Goal: Navigation & Orientation: Find specific page/section

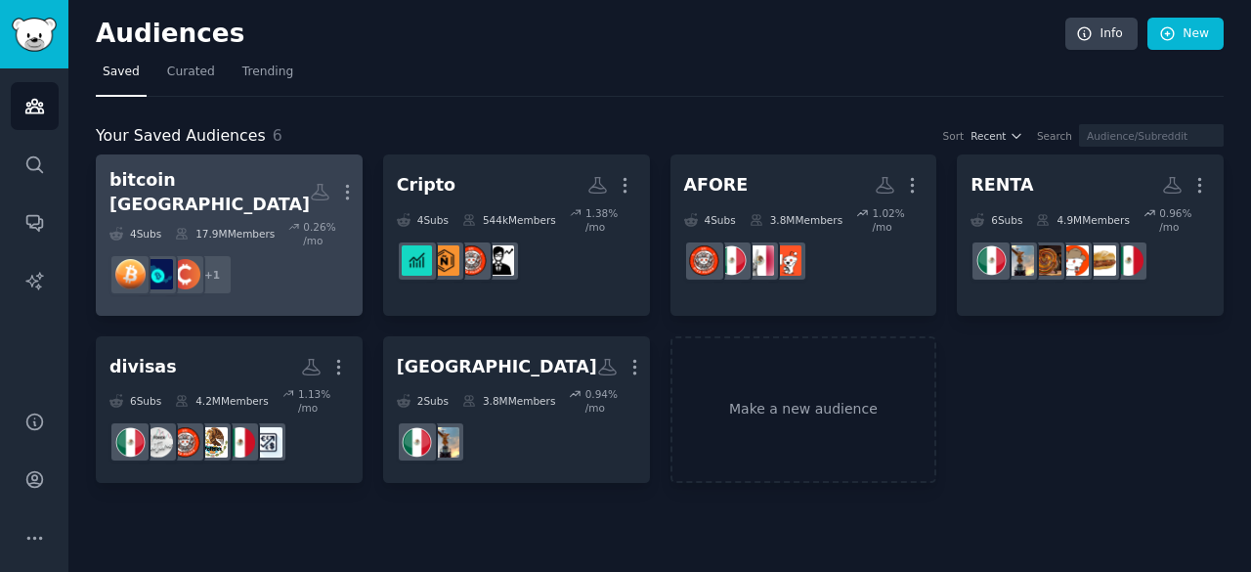
click at [311, 254] on dd "+ 1" at bounding box center [228, 274] width 239 height 55
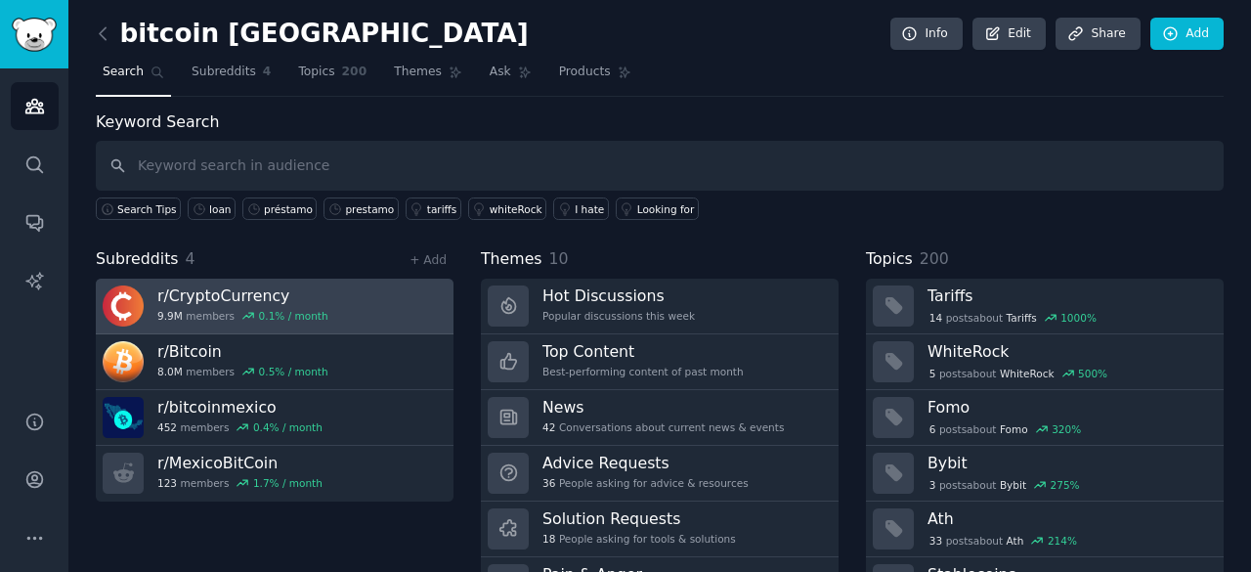
scroll to position [98, 0]
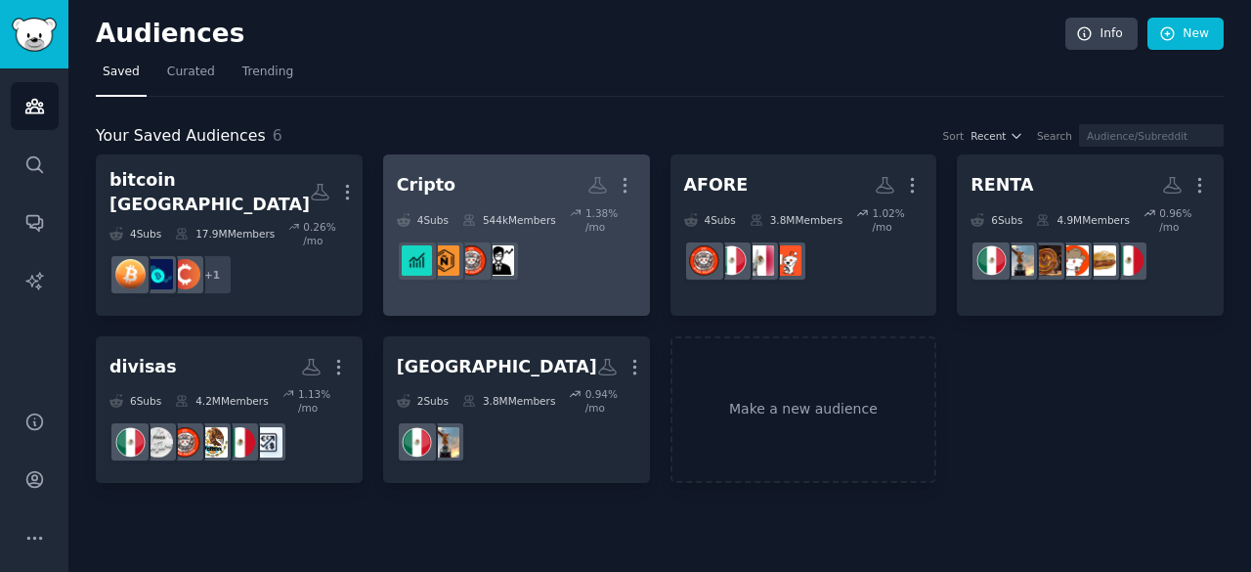
click at [513, 198] on h2 "Cripto More" at bounding box center [516, 185] width 239 height 34
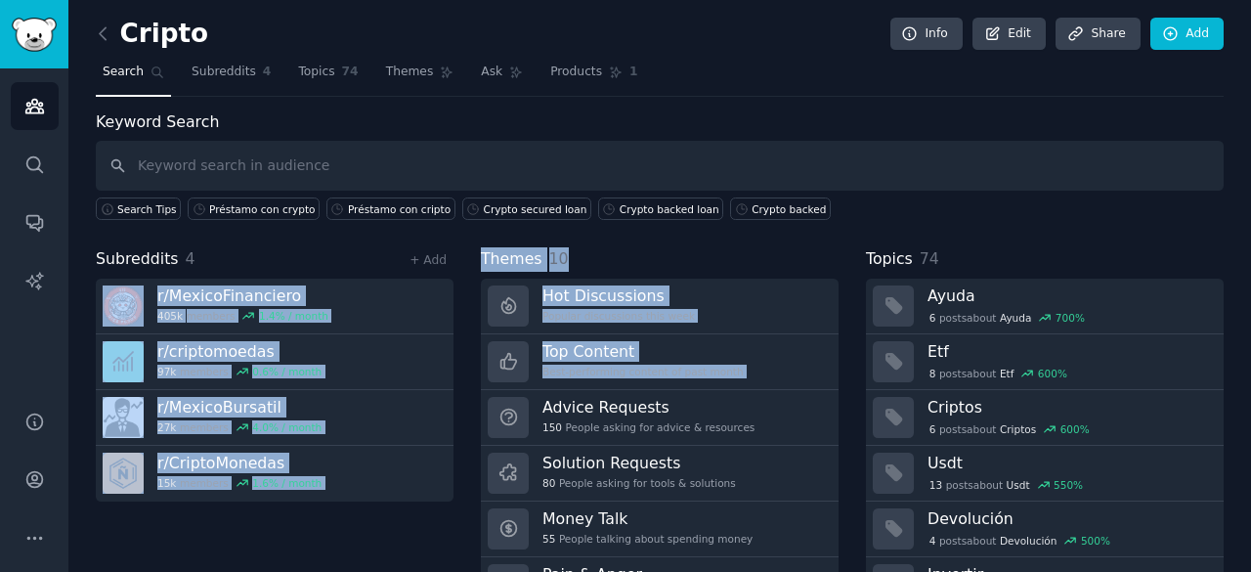
drag, startPoint x: 90, startPoint y: 321, endPoint x: 471, endPoint y: 394, distance: 387.9
click at [471, 393] on div "Cripto Info Edit Share Add Search Subreddits 4 Topics 74 Themes Ask Products 1 …" at bounding box center [659, 337] width 1182 height 674
click at [367, 509] on div "Subreddits 4 + Add r/ MexicoFinanciero 405k members 1.4 % / month r/ criptomoed…" at bounding box center [275, 447] width 358 height 400
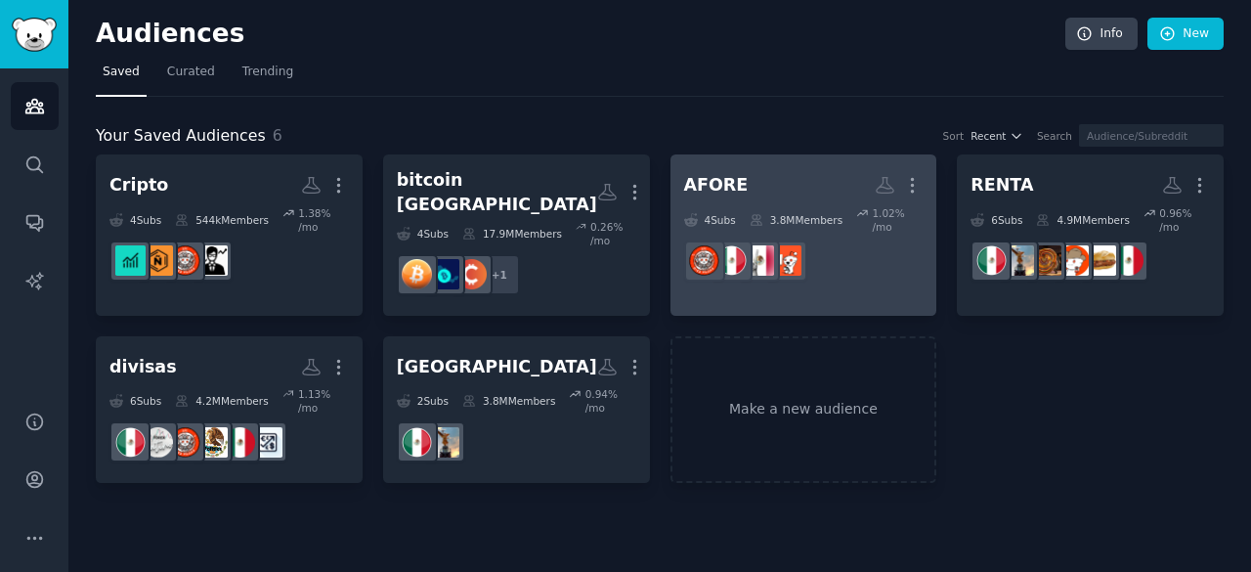
click at [870, 255] on dd "r/ExplicameComoMorrito" at bounding box center [803, 261] width 239 height 55
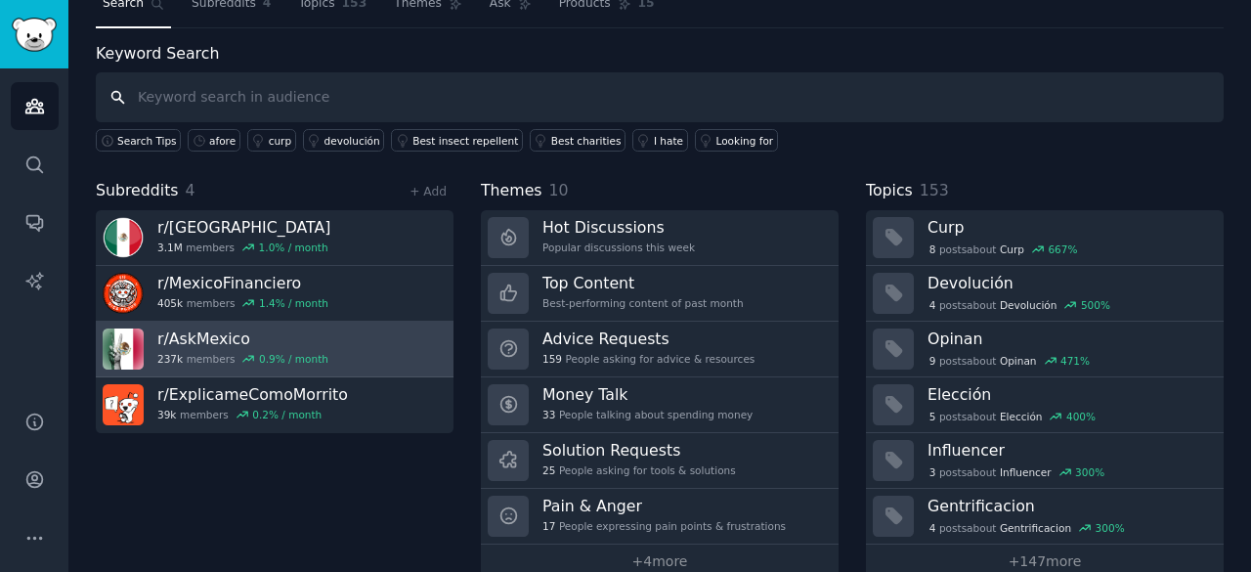
scroll to position [98, 0]
